Goal: Communication & Community: Answer question/provide support

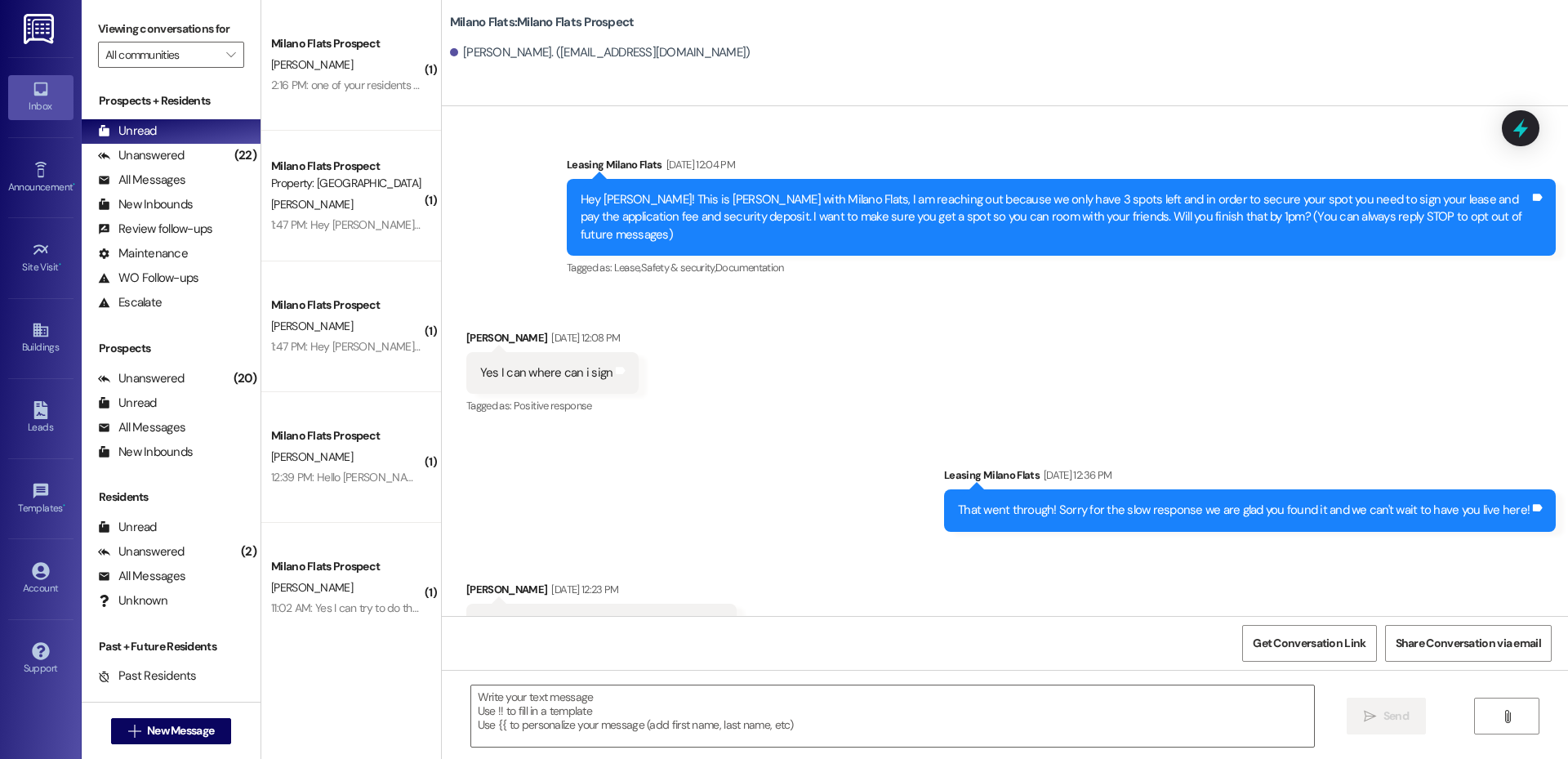
scroll to position [5410, 0]
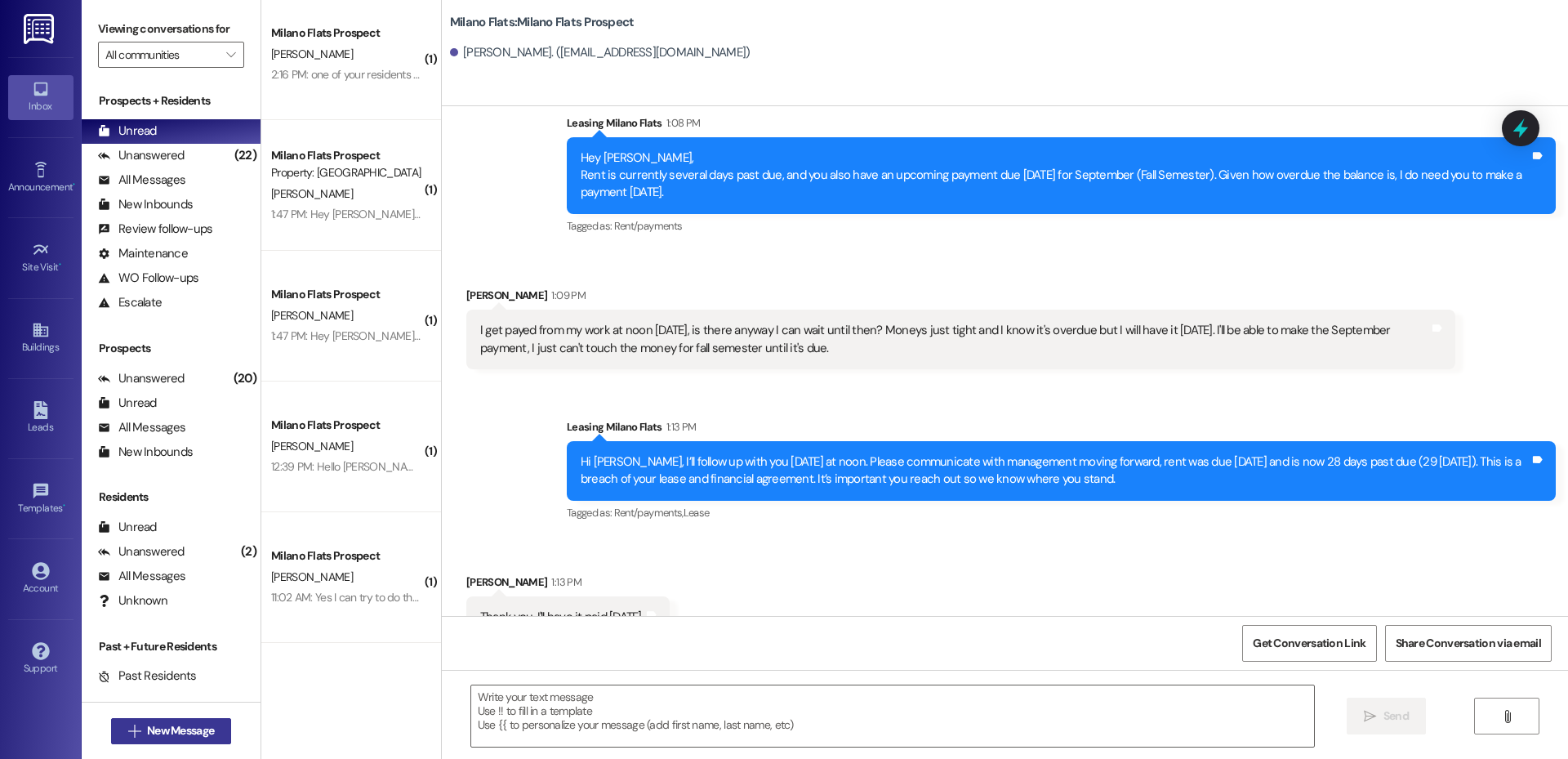
click at [194, 730] on span "New Message" at bounding box center [180, 731] width 67 height 17
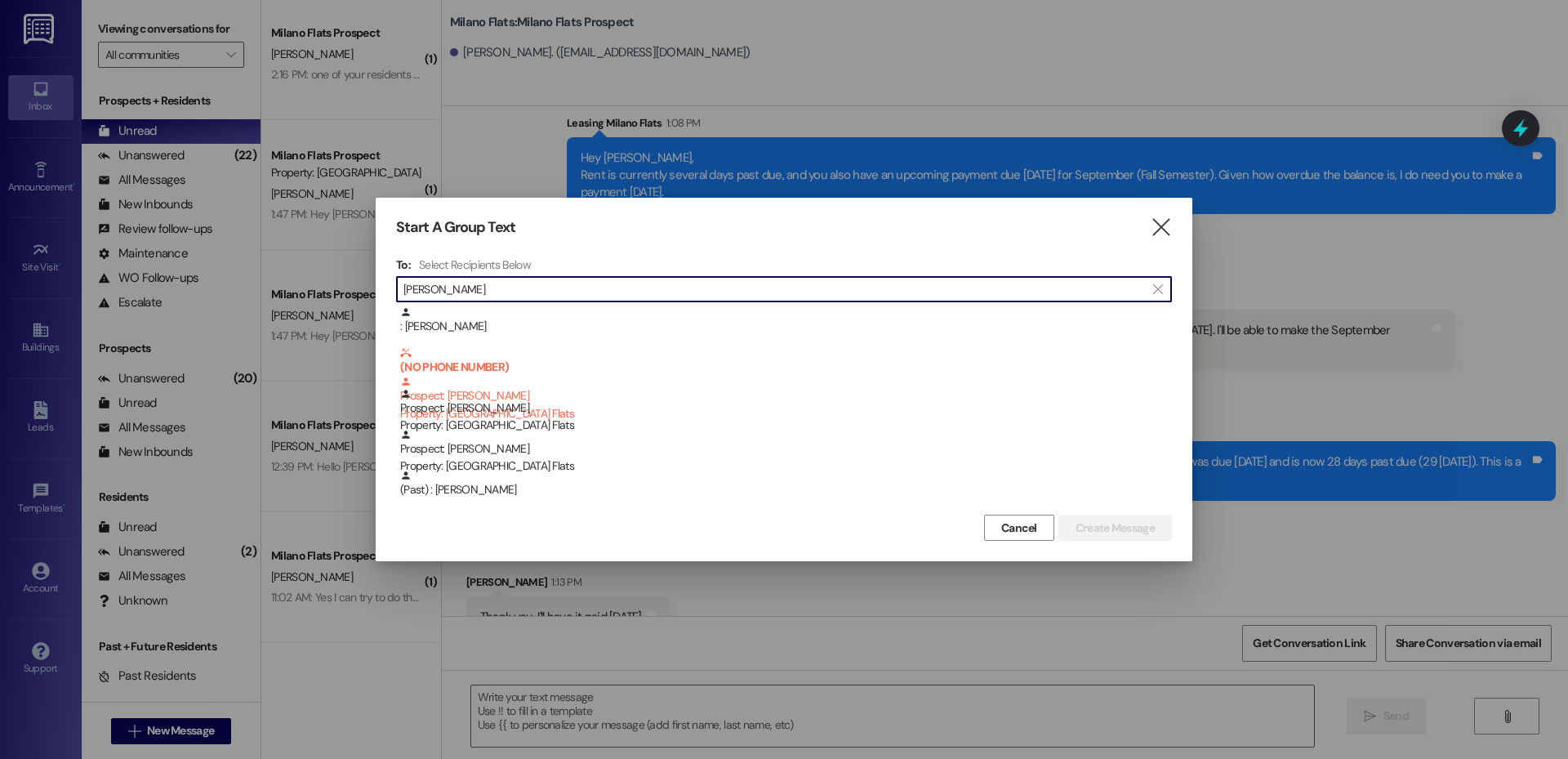
type input "[PERSON_NAME]"
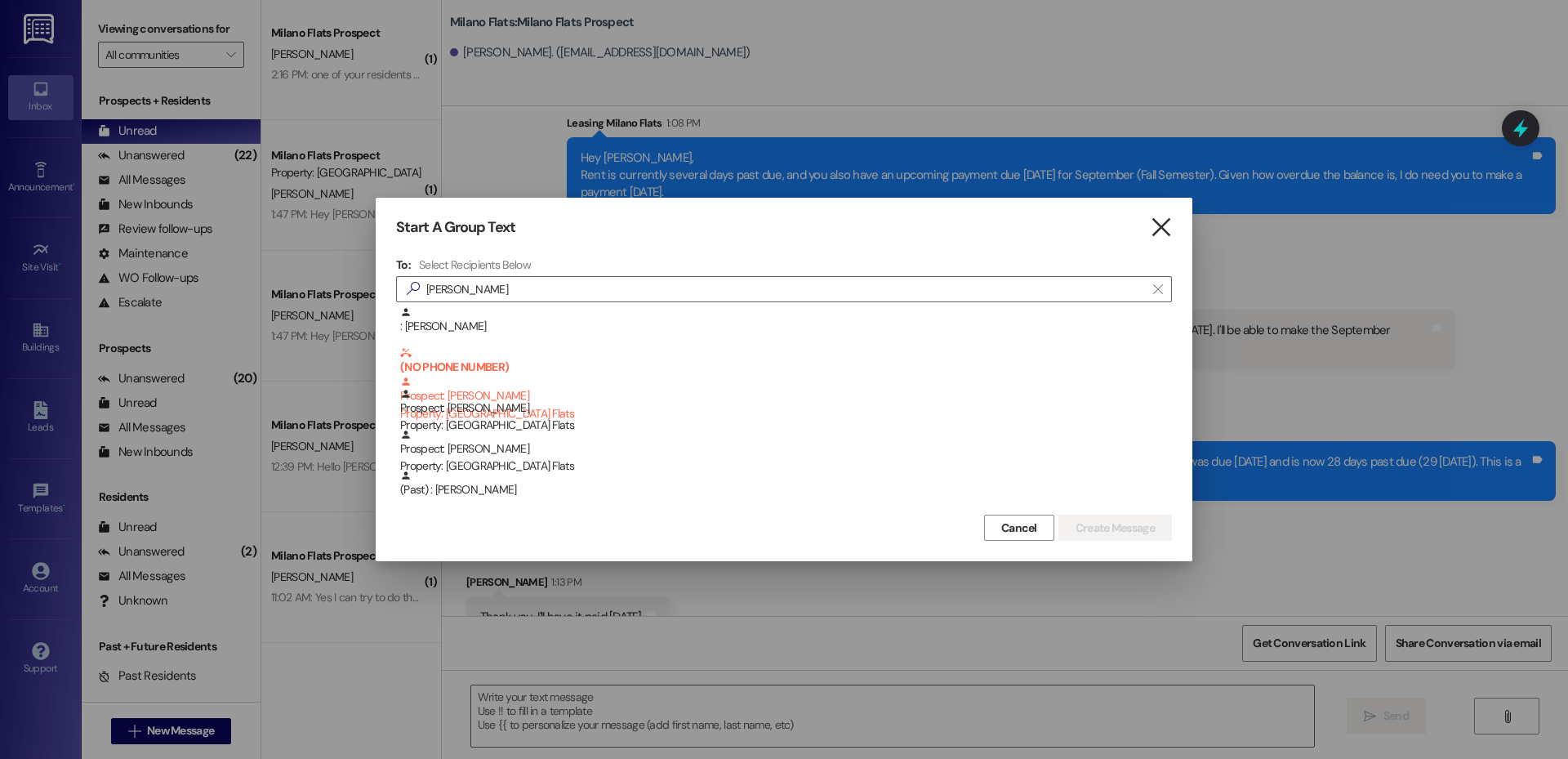
click at [1169, 230] on icon "" at bounding box center [1161, 227] width 22 height 17
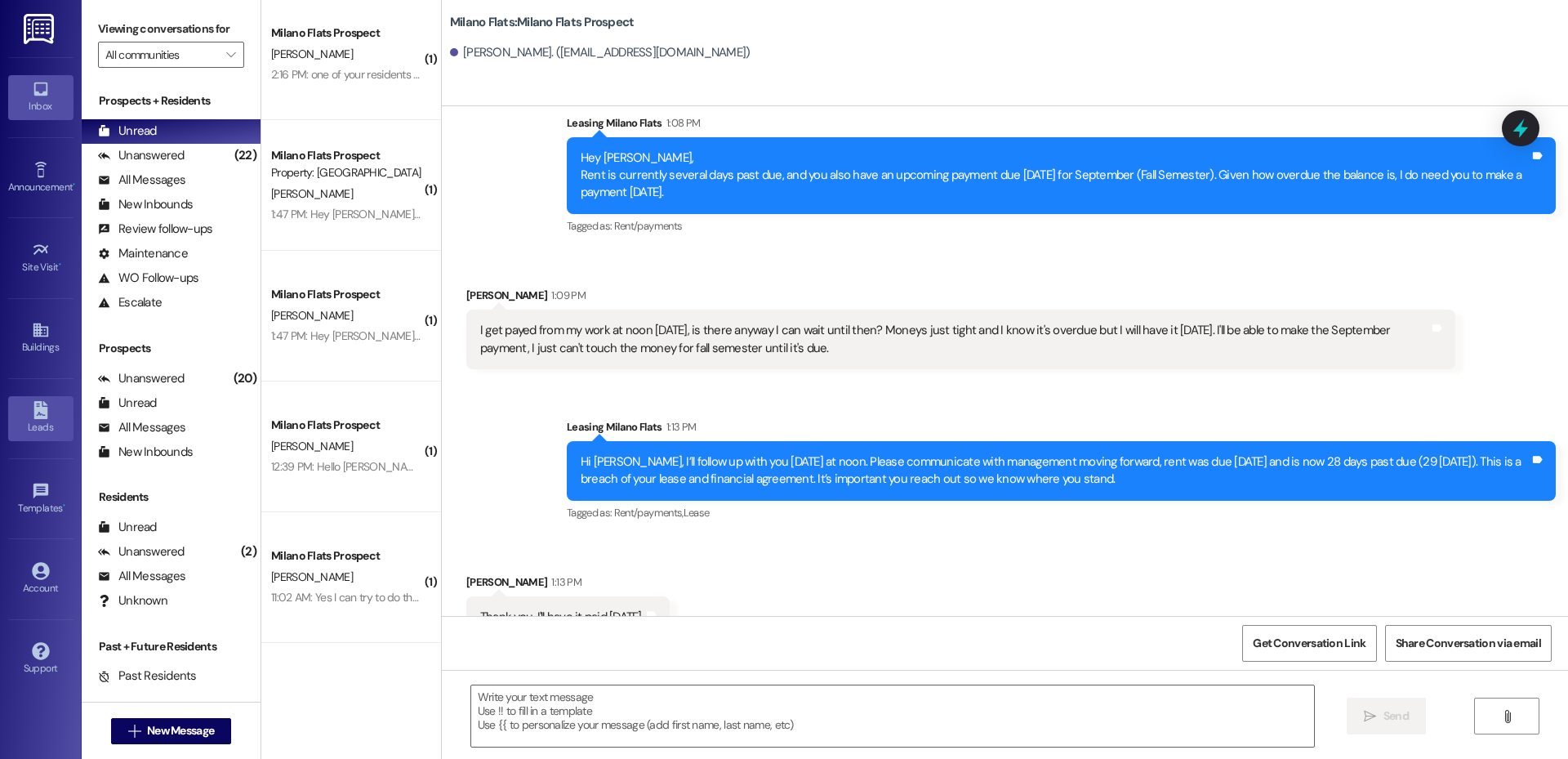
click at [52, 427] on div "Leads" at bounding box center [41, 428] width 81 height 16
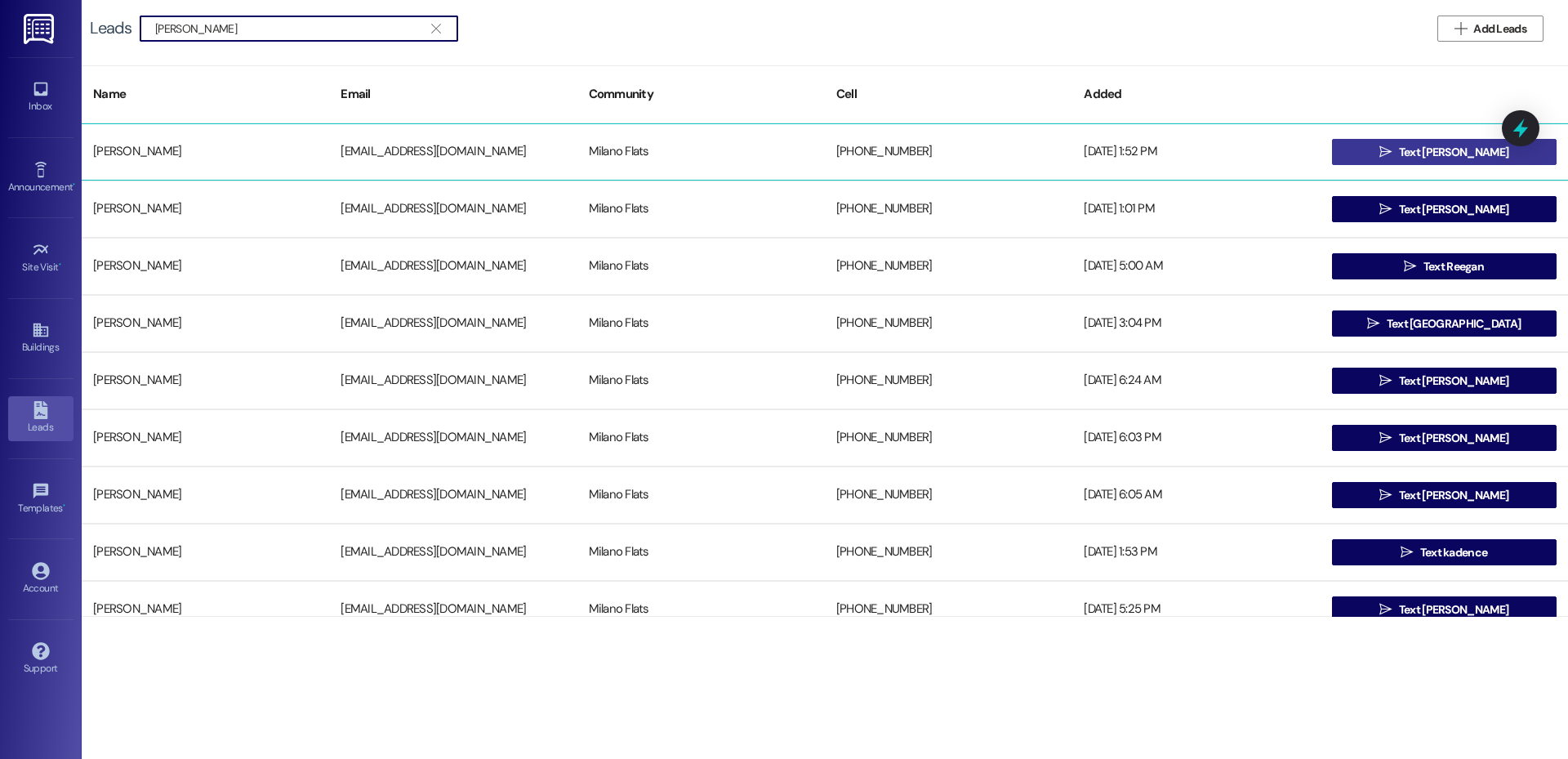
type input "[PERSON_NAME]"
click at [1360, 145] on button " Text [PERSON_NAME]" at bounding box center [1444, 151] width 225 height 26
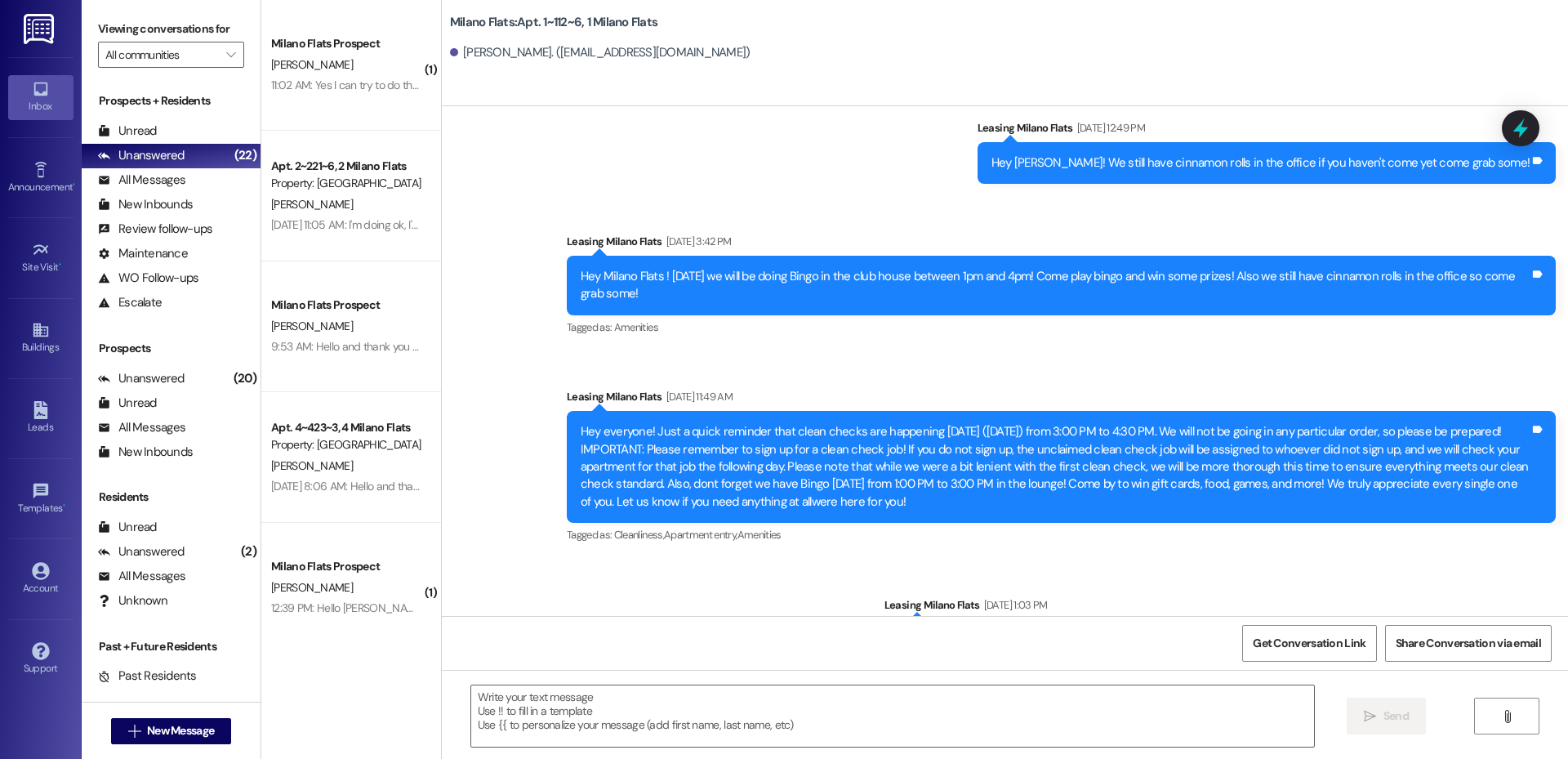
scroll to position [3342, 0]
